Goal: Transaction & Acquisition: Purchase product/service

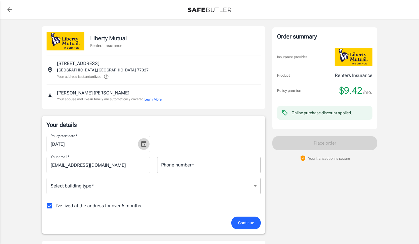
click at [145, 146] on icon "Choose date, selected date is Sep 26, 2025" at bounding box center [143, 144] width 5 height 6
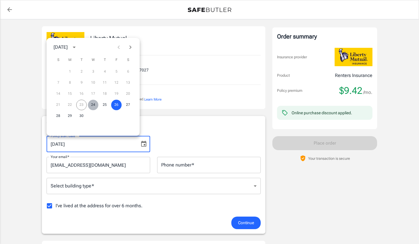
click at [93, 105] on button "24" at bounding box center [93, 105] width 10 height 10
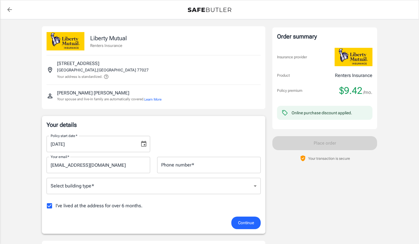
type input "[DATE]"
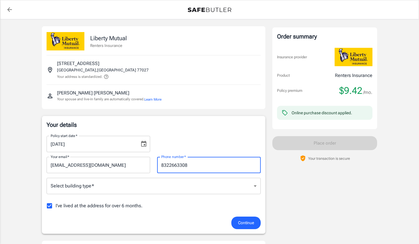
click at [228, 164] on input "8322663308" at bounding box center [209, 165] width 104 height 16
type input "8322663308"
click at [223, 134] on div "Policy start date   * [DATE] Policy start date   *" at bounding box center [153, 141] width 221 height 21
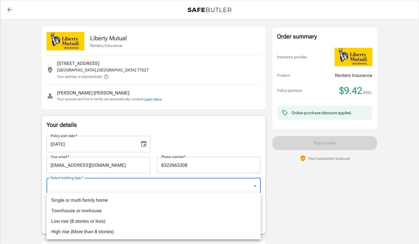
click at [138, 224] on li "Low rise (8 stories or less)" at bounding box center [154, 221] width 214 height 10
type input "lowrise"
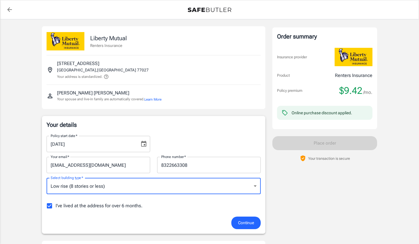
click at [86, 205] on span "I've lived at the address for over 6 months." at bounding box center [99, 205] width 87 height 7
click at [56, 205] on input "I've lived at the address for over 6 months." at bounding box center [49, 205] width 12 height 12
checkbox input "false"
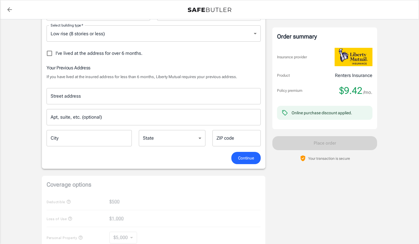
scroll to position [152, 0]
click at [161, 93] on input "Street address" at bounding box center [153, 95] width 209 height 11
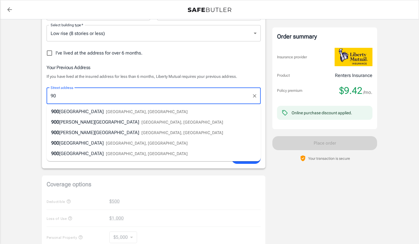
type input "9"
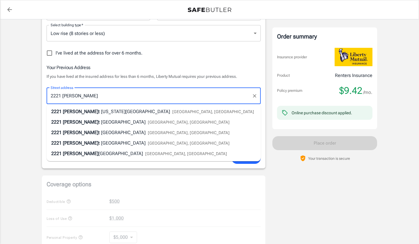
click at [144, 122] on li "[STREET_ADDRESS][PERSON_NAME]" at bounding box center [154, 122] width 214 height 10
type input "[STREET_ADDRESS]"
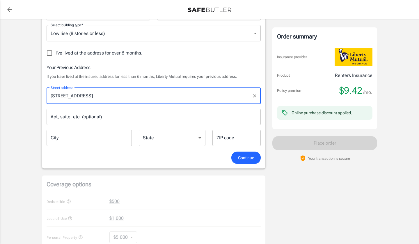
type input "[GEOGRAPHIC_DATA]"
select select "[GEOGRAPHIC_DATA]"
type input "77019"
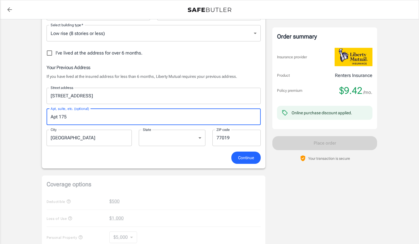
type input "Apt 175"
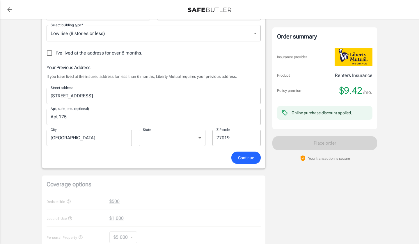
click at [168, 161] on div "Continue" at bounding box center [153, 157] width 221 height 13
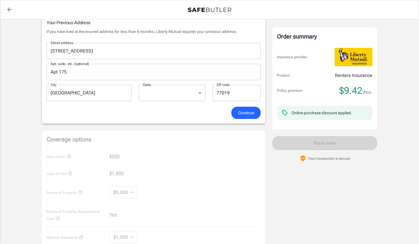
scroll to position [198, 0]
click at [243, 112] on span "Continue" at bounding box center [246, 112] width 16 height 7
